Goal: Task Accomplishment & Management: Use online tool/utility

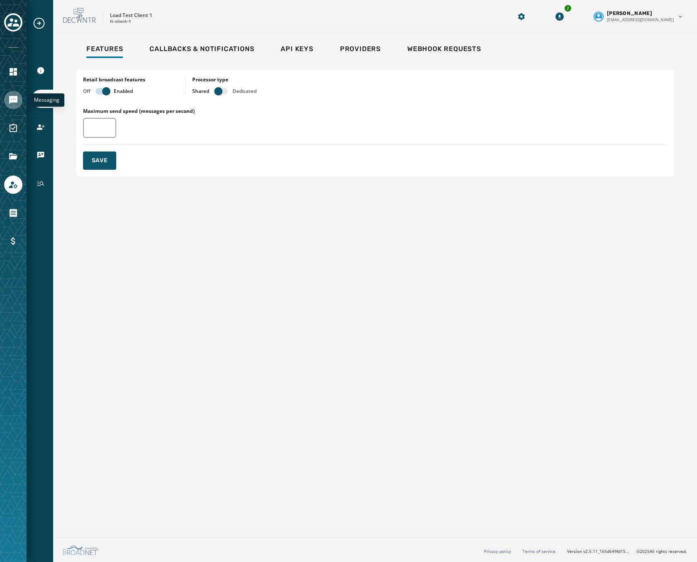
click at [6, 103] on link "Navigate to Messaging" at bounding box center [13, 100] width 18 height 18
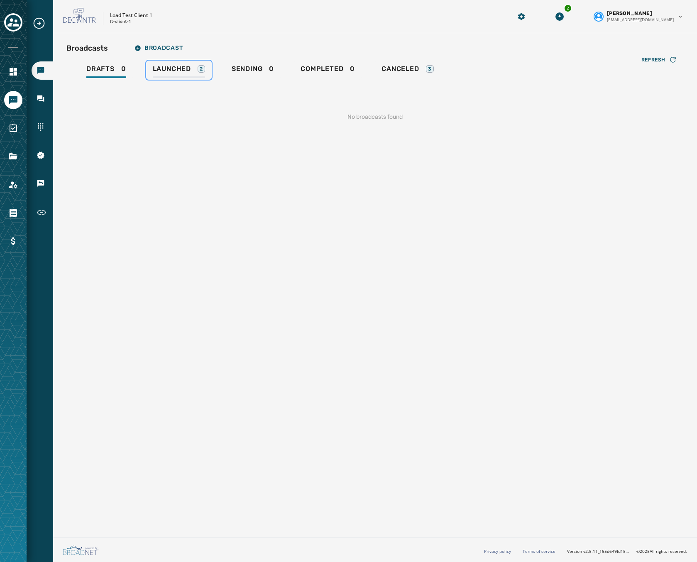
click at [159, 75] on div "Launched 2" at bounding box center [179, 71] width 52 height 13
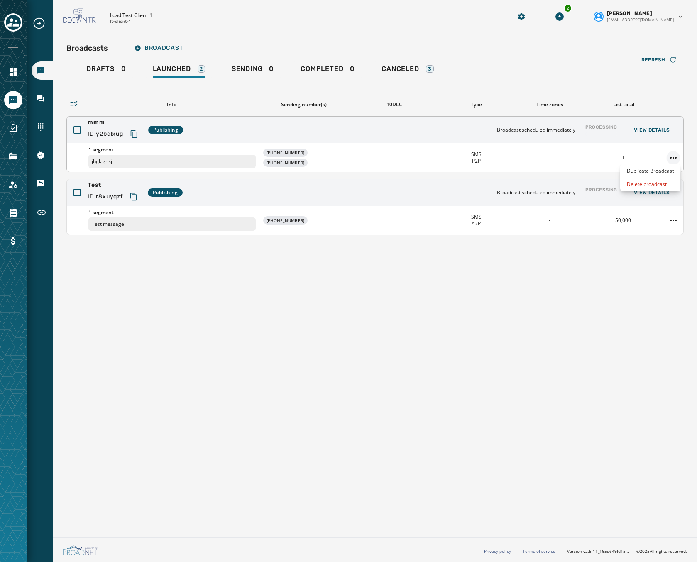
click at [676, 156] on html "Broadcasts Inbox Sending Numbers 10DLC Registration Keywords & Responders Short…" at bounding box center [348, 281] width 697 height 562
click at [647, 173] on div "Duplicate Broadcast" at bounding box center [650, 170] width 60 height 13
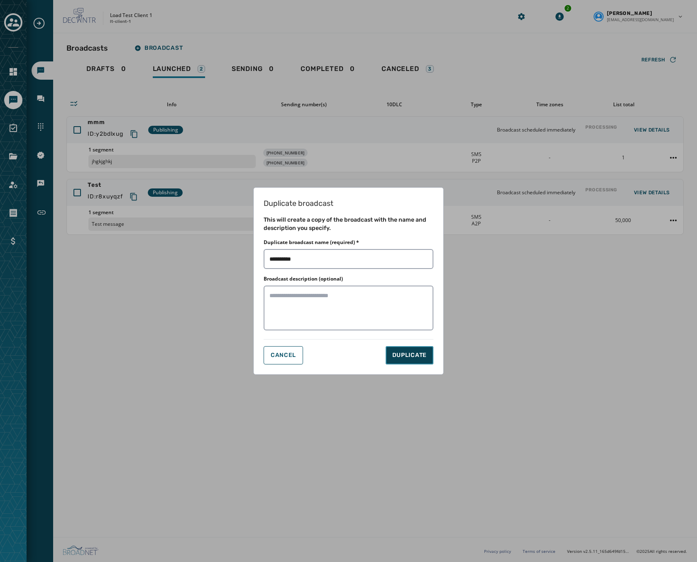
click at [412, 356] on span "DUPLICATE" at bounding box center [409, 355] width 34 height 8
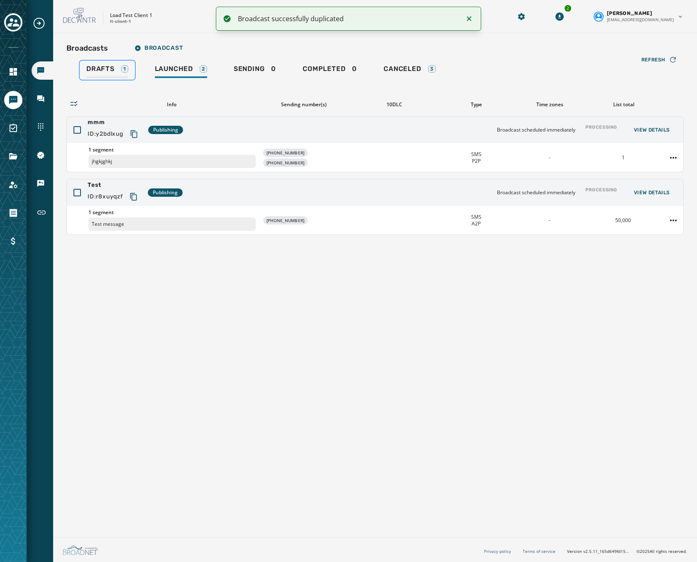
click at [101, 61] on link "Drafts 1" at bounding box center [107, 70] width 55 height 19
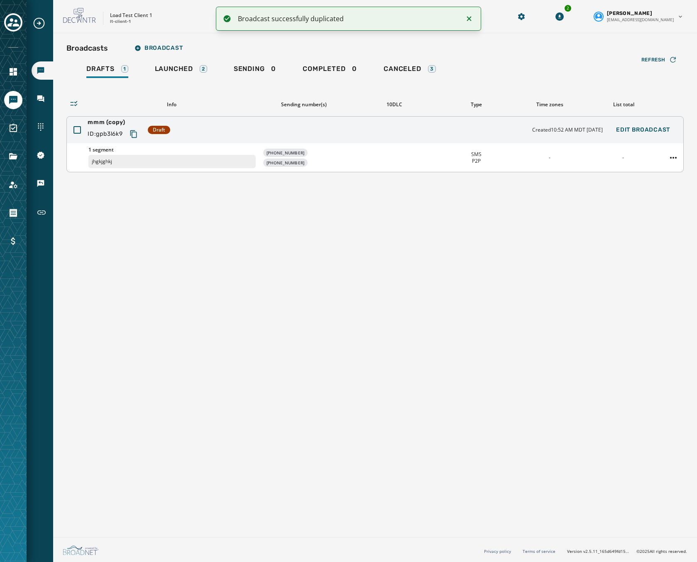
click at [533, 153] on div "1 segment jhgkjghkj [PHONE_NUMBER] [PHONE_NUMBER] SMS P2P - -" at bounding box center [375, 157] width 616 height 29
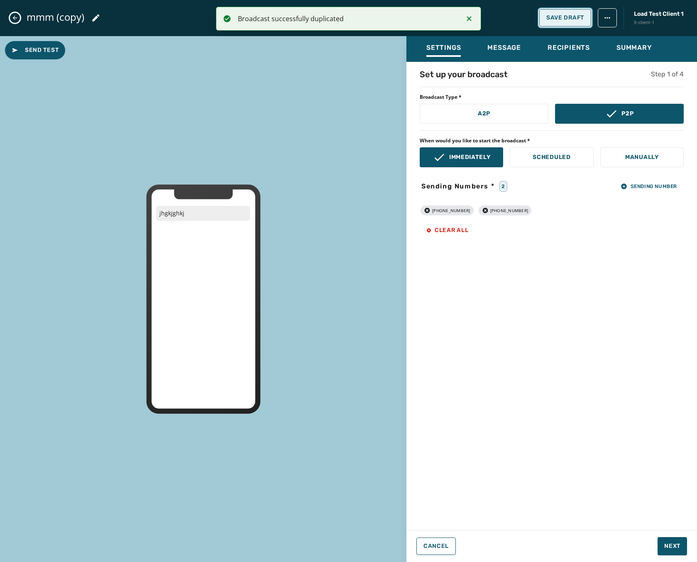
click at [558, 13] on button "Save Draft" at bounding box center [565, 17] width 52 height 17
click at [506, 117] on button "A2P" at bounding box center [484, 114] width 129 height 20
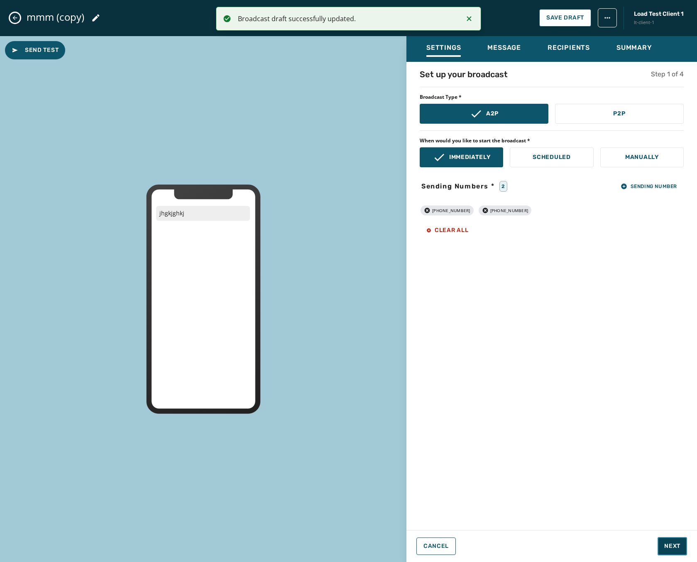
click at [661, 548] on button "Next" at bounding box center [671, 546] width 29 height 18
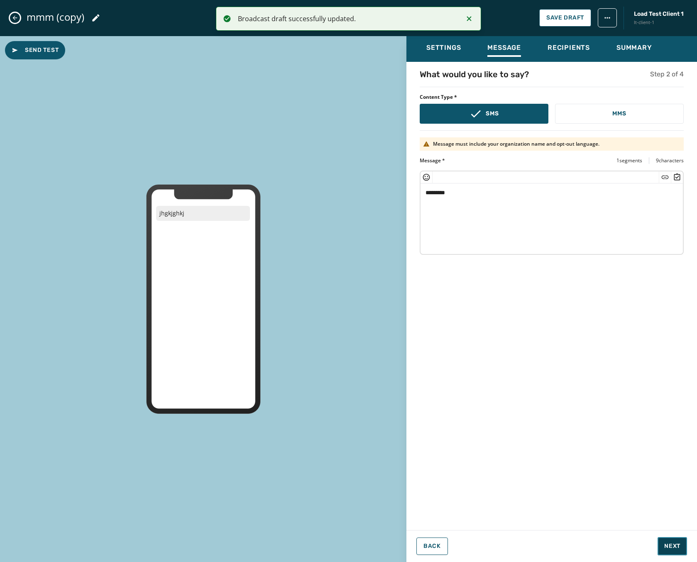
click at [661, 548] on button "Next" at bounding box center [671, 546] width 29 height 18
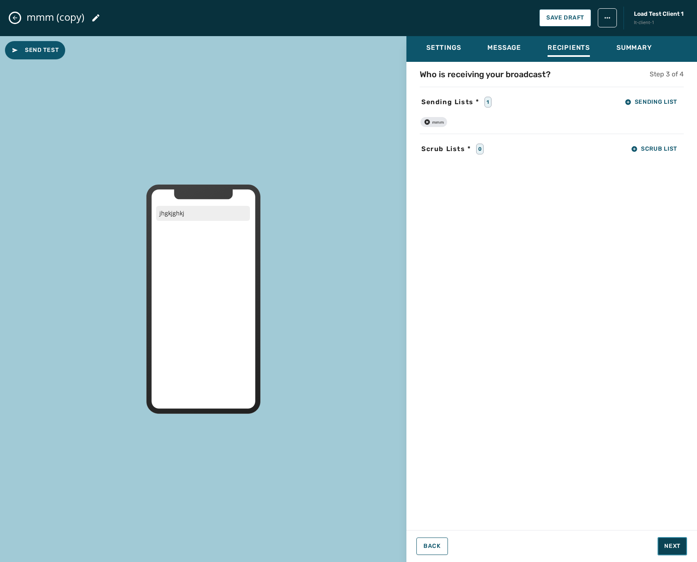
click at [661, 548] on button "Next" at bounding box center [671, 546] width 29 height 18
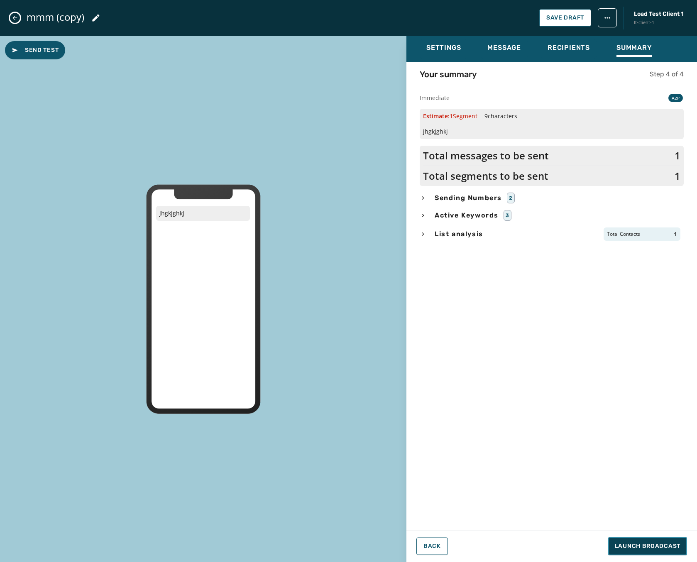
click at [661, 548] on span "Launch Broadcast" at bounding box center [648, 546] width 66 height 8
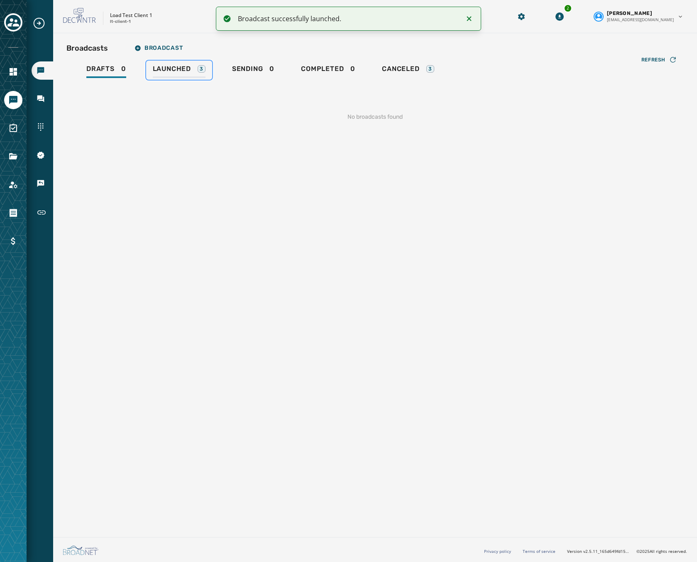
click at [163, 72] on span "Launched" at bounding box center [172, 69] width 38 height 8
